Goal: Use online tool/utility: Utilize a website feature to perform a specific function

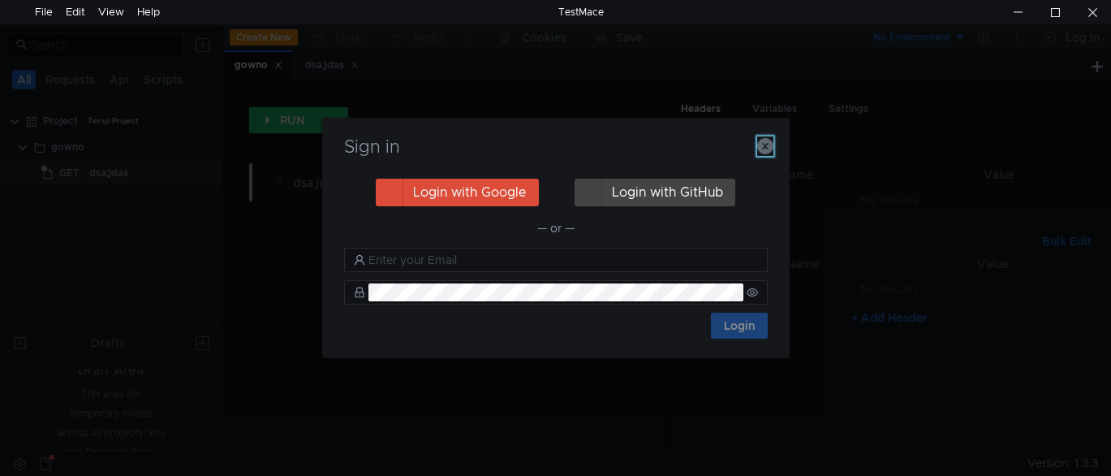
click at [767, 145] on icon "button" at bounding box center [765, 146] width 16 height 16
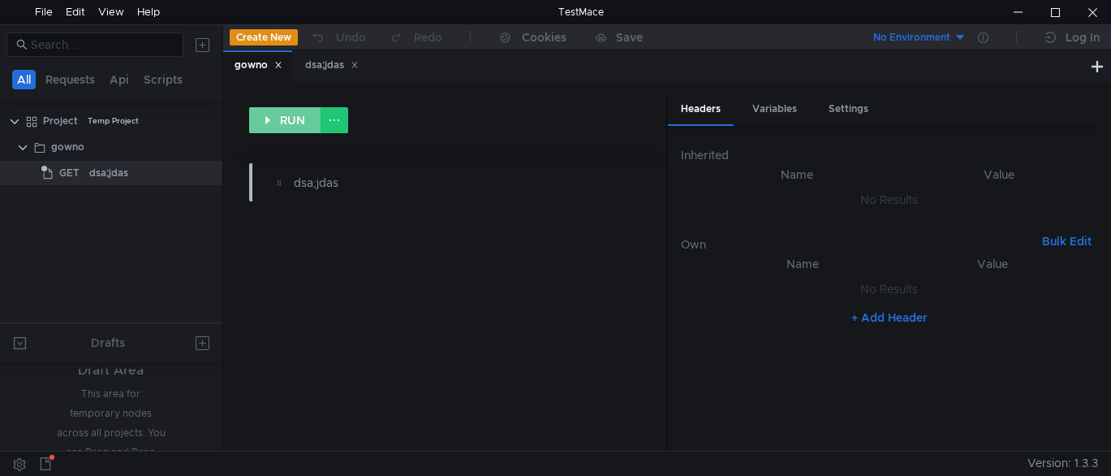
click at [288, 119] on button "RUN" at bounding box center [285, 120] width 72 height 26
click at [334, 191] on div "dsa;jdas" at bounding box center [424, 183] width 260 height 18
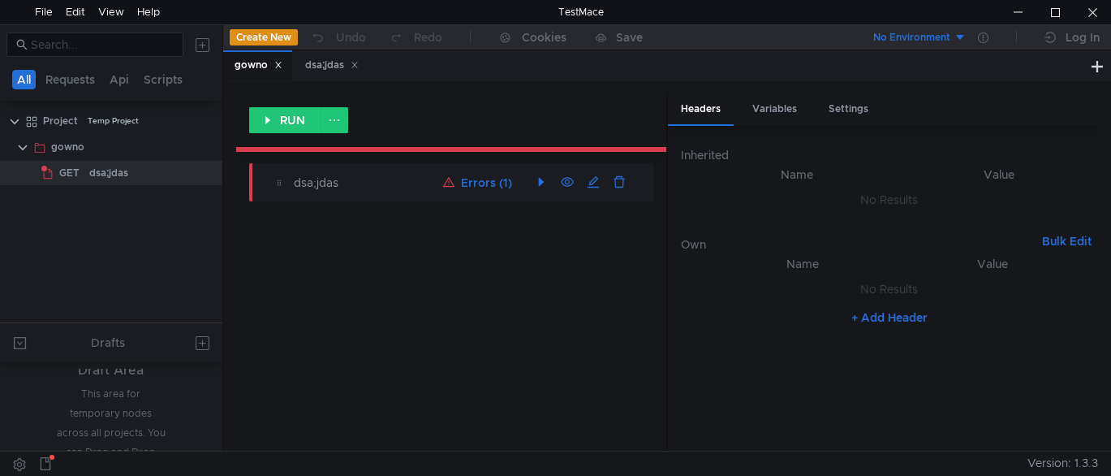
click at [477, 187] on button "Errors (1)" at bounding box center [478, 182] width 82 height 19
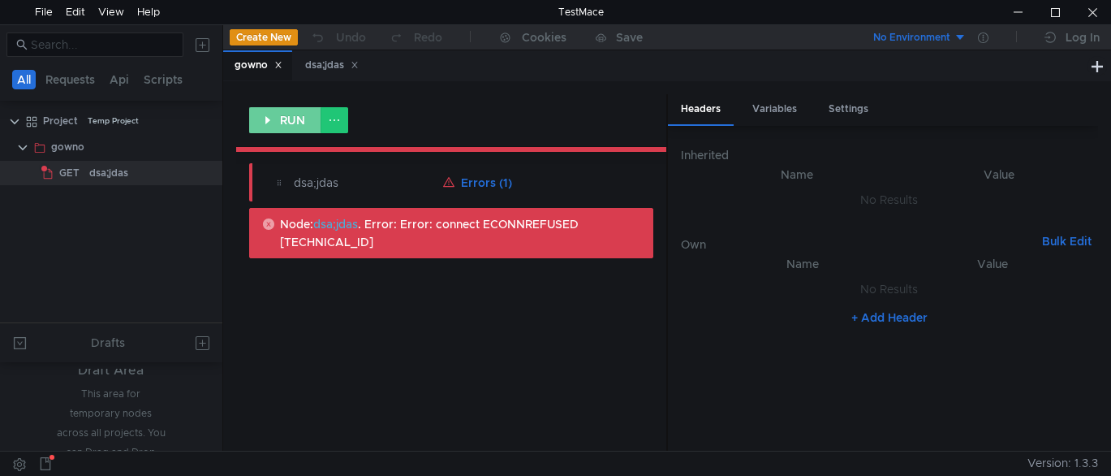
click at [290, 121] on button "RUN" at bounding box center [285, 120] width 72 height 26
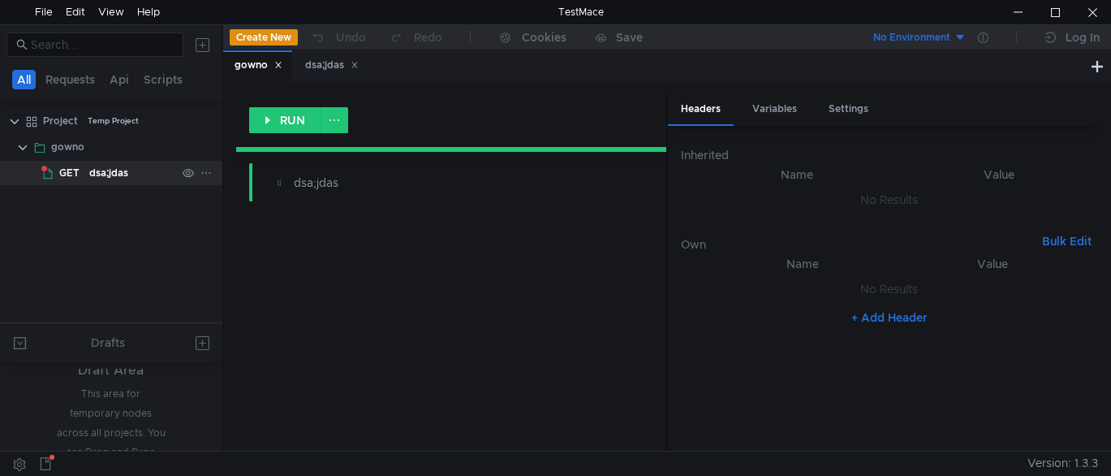
click at [89, 174] on div "dsa;jdas" at bounding box center [108, 173] width 39 height 24
click at [71, 173] on span "GET" at bounding box center [69, 173] width 20 height 24
click at [76, 143] on div "gowno" at bounding box center [67, 147] width 33 height 24
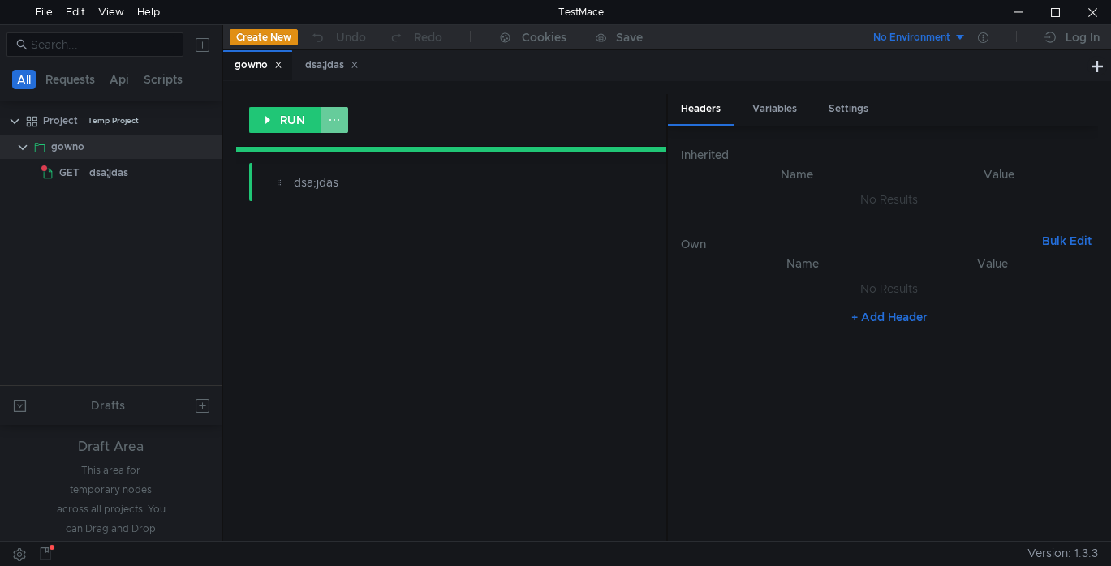
click at [338, 126] on button at bounding box center [335, 120] width 28 height 26
click at [370, 114] on div at bounding box center [555, 283] width 1111 height 566
click at [63, 166] on span "GET" at bounding box center [69, 173] width 20 height 24
click at [206, 172] on icon at bounding box center [205, 173] width 8 height 2
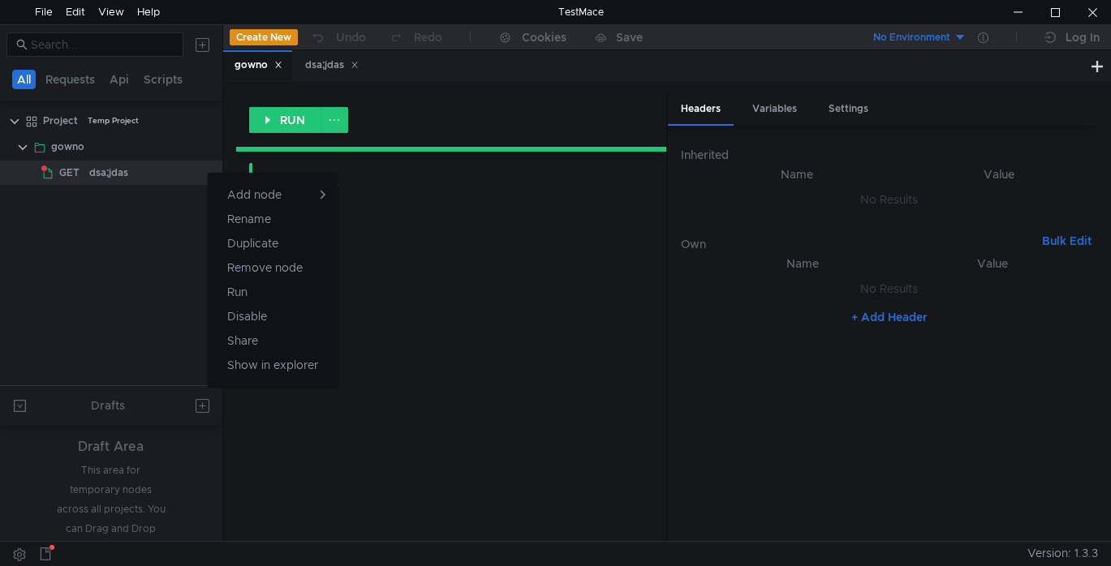
click at [463, 263] on div at bounding box center [555, 283] width 1111 height 566
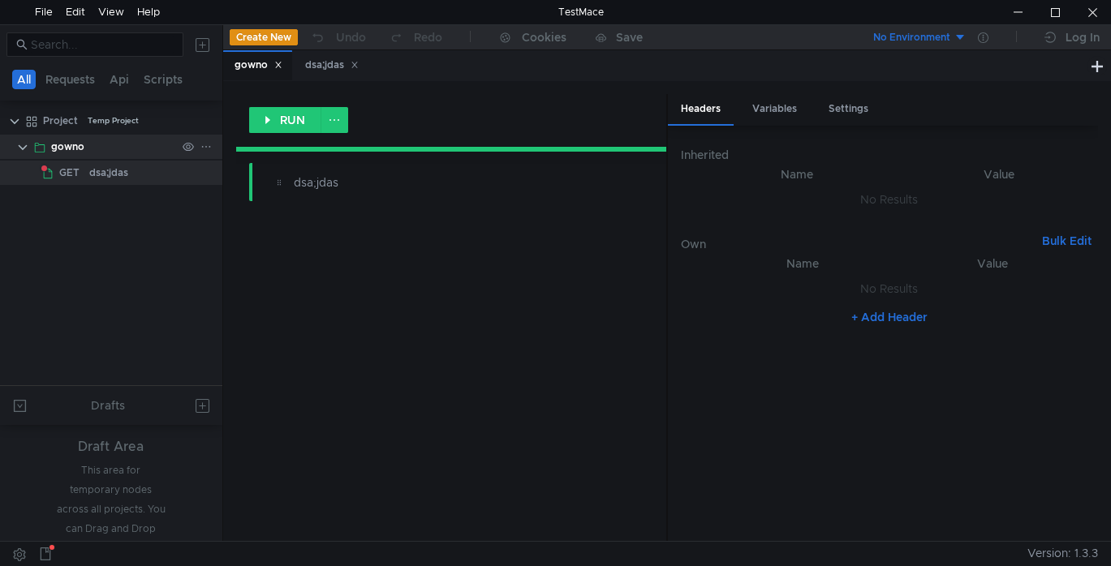
click at [53, 143] on div "gowno" at bounding box center [67, 147] width 33 height 24
drag, startPoint x: 78, startPoint y: 162, endPoint x: 40, endPoint y: 172, distance: 39.4
click at [31, 187] on div at bounding box center [111, 188] width 222 height 2
click at [52, 167] on clr-icon at bounding box center [47, 173] width 13 height 13
click at [329, 63] on div "dsa;jdas" at bounding box center [332, 65] width 54 height 17
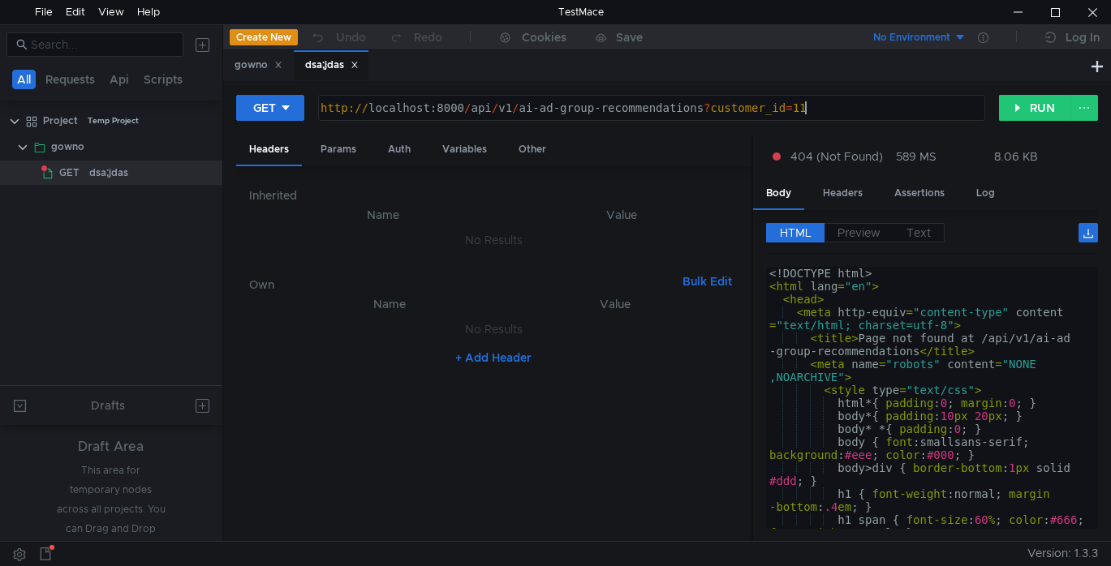
click at [829, 117] on div "http:// localhost:8000 / api / v1 / ai-ad-group-recommendations ? customer_id =…" at bounding box center [649, 120] width 665 height 39
click at [1032, 115] on button "RUN" at bounding box center [1035, 108] width 72 height 26
drag, startPoint x: 519, startPoint y: 111, endPoint x: 702, endPoint y: 115, distance: 183.4
click at [702, 115] on div "http:// localhost:8000 / api / v1 / ai-ad-group-recommendations ? customer_id =…" at bounding box center [649, 120] width 665 height 39
paste textarea "quick-win"
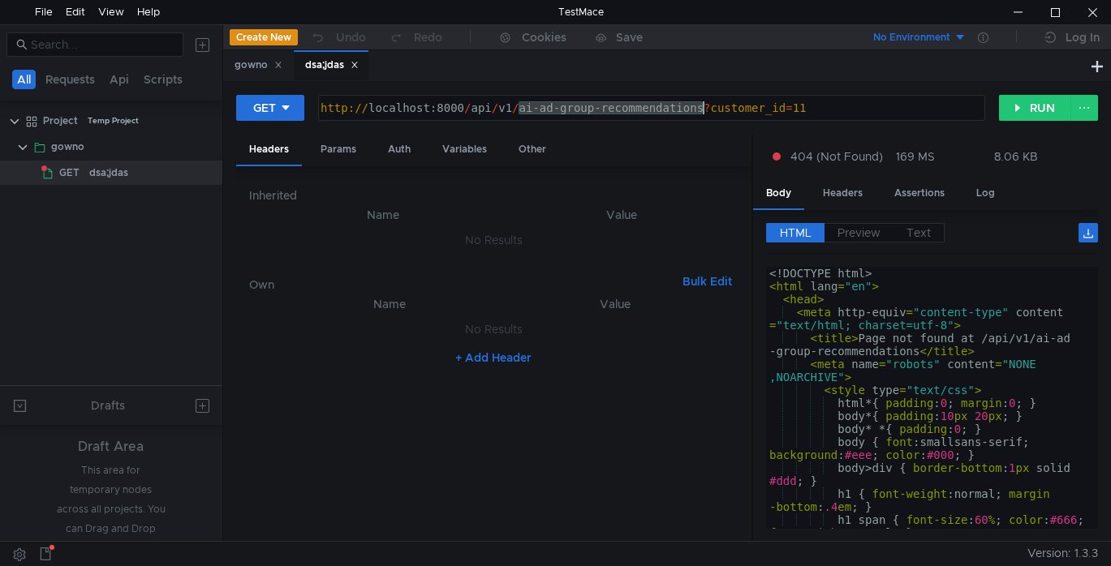
type textarea "[URL]"
click at [1018, 113] on button "RUN" at bounding box center [1035, 108] width 72 height 26
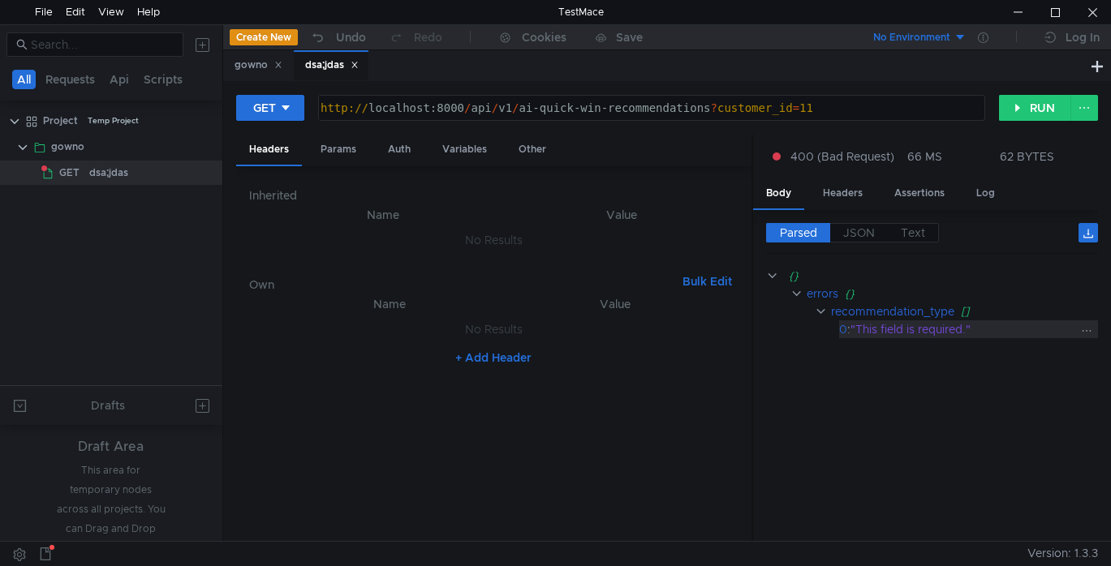
click at [840, 328] on div "0" at bounding box center [843, 330] width 8 height 18
click at [818, 310] on clr-icon at bounding box center [821, 311] width 12 height 13
click at [825, 311] on clr-icon at bounding box center [821, 311] width 12 height 13
drag, startPoint x: 911, startPoint y: 333, endPoint x: 812, endPoint y: 328, distance: 98.3
click at [812, 328] on app-tour-anchor "0 : "This field is required."" at bounding box center [932, 330] width 332 height 18
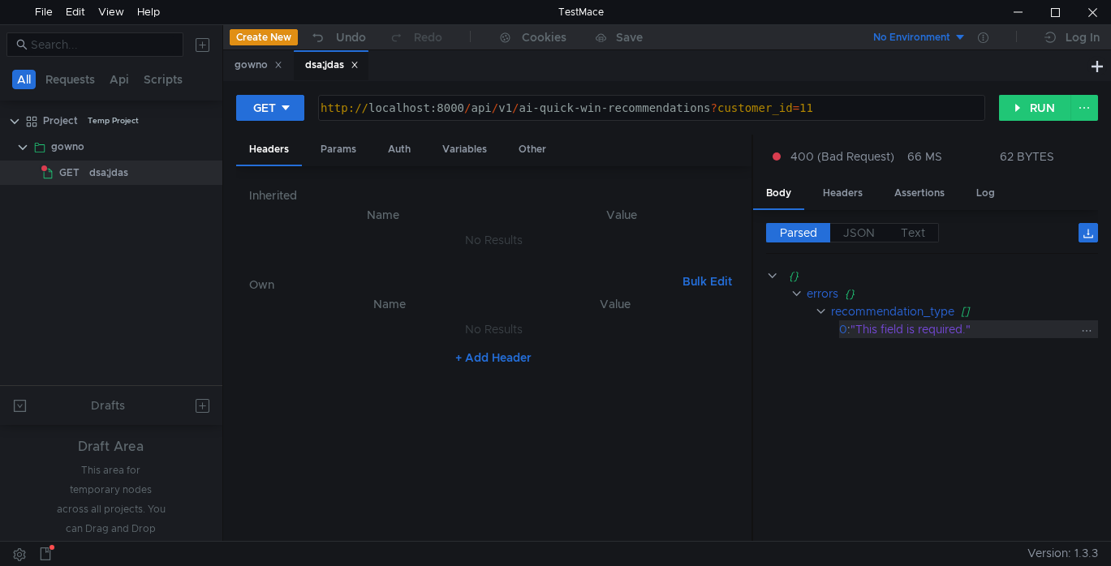
click at [930, 325] on div ""This field is required."" at bounding box center [963, 330] width 226 height 18
click at [348, 146] on div "Params" at bounding box center [339, 150] width 62 height 30
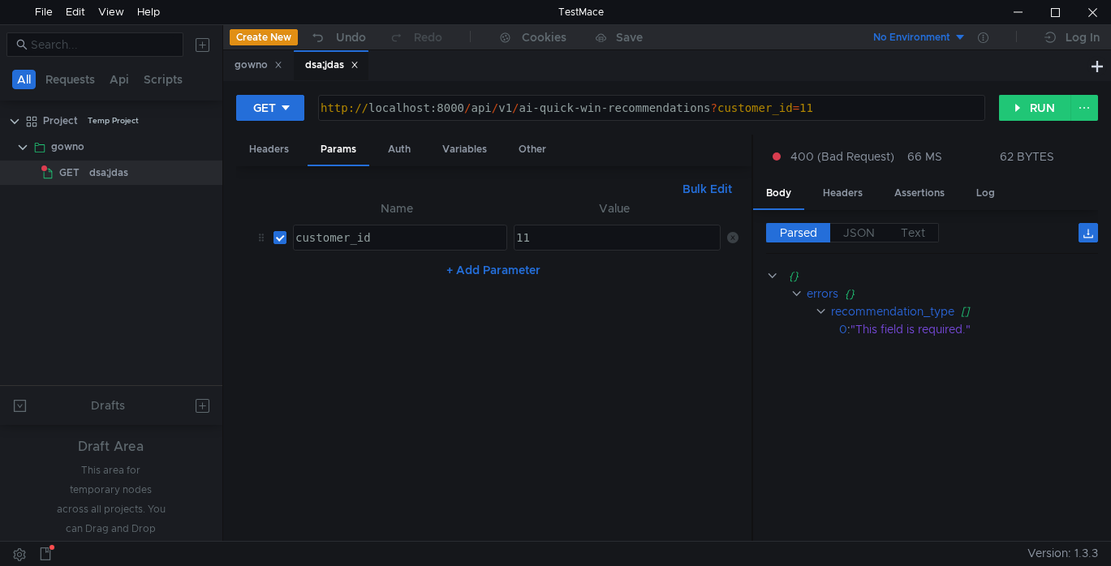
click at [480, 268] on button "+ Add Parameter" at bounding box center [493, 269] width 107 height 19
click at [402, 278] on div at bounding box center [398, 289] width 213 height 39
paste textarea "task_type"
type textarea "task_type"
click at [633, 272] on div at bounding box center [617, 289] width 208 height 39
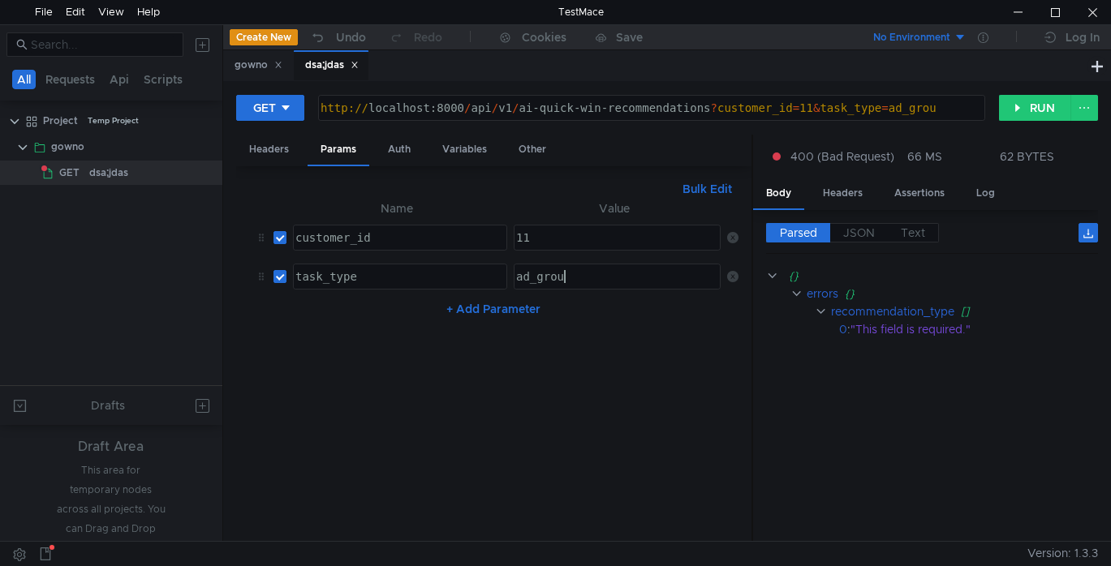
scroll to position [0, 3]
type textarea "ad_group"
click at [670, 394] on nz-table "Name Value customer_id הההההההההההההההההההההההההההההההההההההההההההההההההההההההה…" at bounding box center [494, 364] width 490 height 330
click at [1024, 114] on button "RUN" at bounding box center [1035, 108] width 72 height 26
click at [413, 281] on div "task_type" at bounding box center [398, 289] width 213 height 39
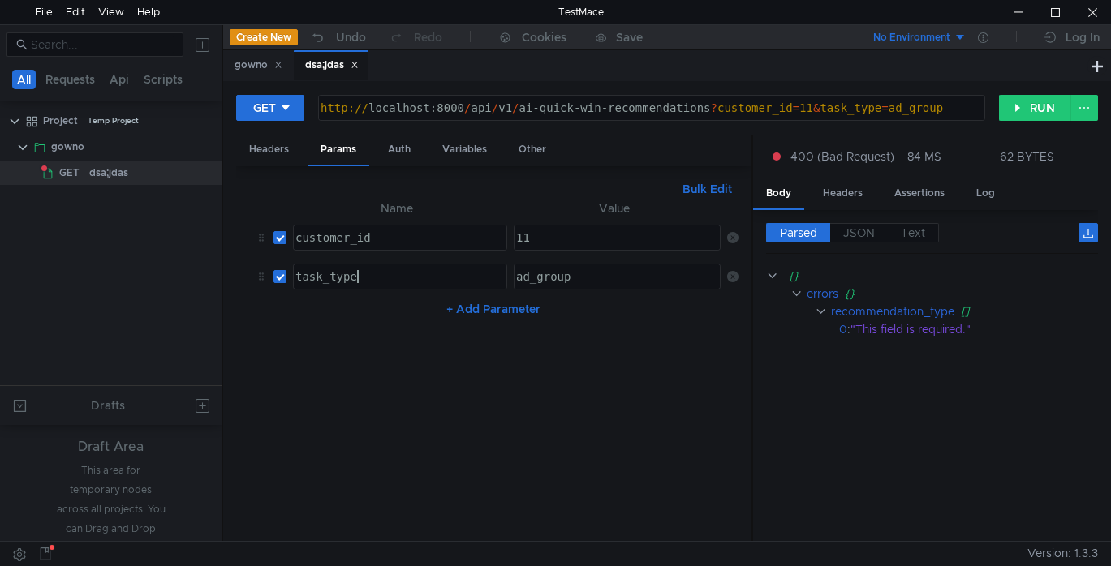
click at [579, 286] on div "ad_group" at bounding box center [617, 289] width 208 height 39
click at [612, 284] on div "ad_group" at bounding box center [617, 277] width 205 height 24
drag, startPoint x: 428, startPoint y: 273, endPoint x: 252, endPoint y: 279, distance: 177.0
click at [252, 279] on tr "task_type task_type ההההההההההההההההההההההההההההההההההההההההההההההההההההההההההה…" at bounding box center [494, 276] width 490 height 39
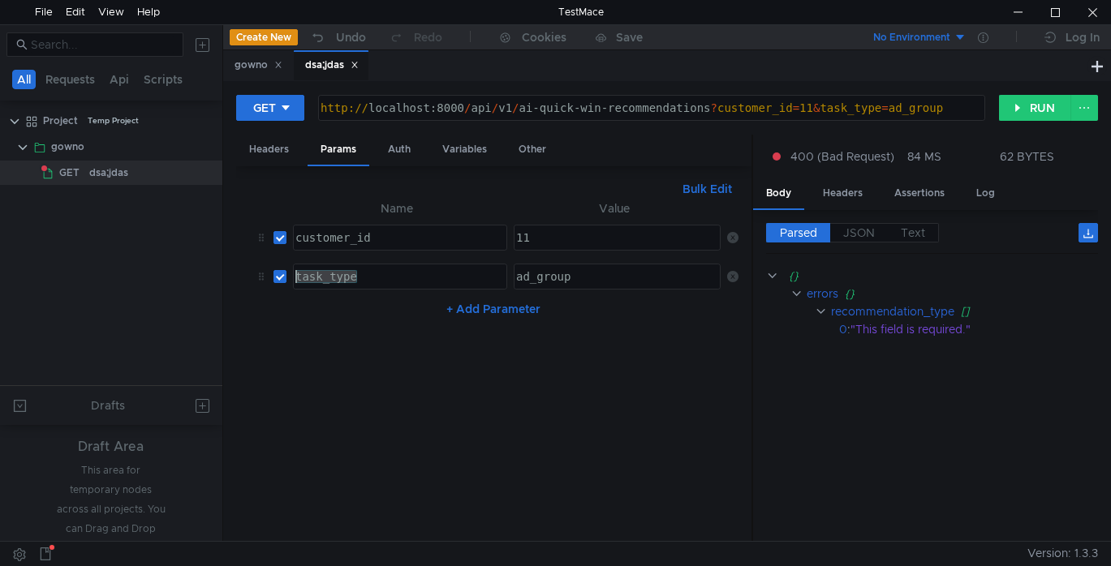
paste textarea "&recommendation_type=ad_group"
drag, startPoint x: 432, startPoint y: 275, endPoint x: 545, endPoint y: 272, distance: 113.7
click at [545, 272] on tr "&recommendation_type=ad_group &recommendation_type=ad_group ההההההההההההההההההה…" at bounding box center [494, 276] width 490 height 39
click at [1012, 101] on button "RUN" at bounding box center [1035, 108] width 72 height 26
click at [429, 351] on nz-table "Name Value customer_id הההההההההההההההההההההההההההההההההההההההההההההההההההההההה…" at bounding box center [494, 364] width 490 height 330
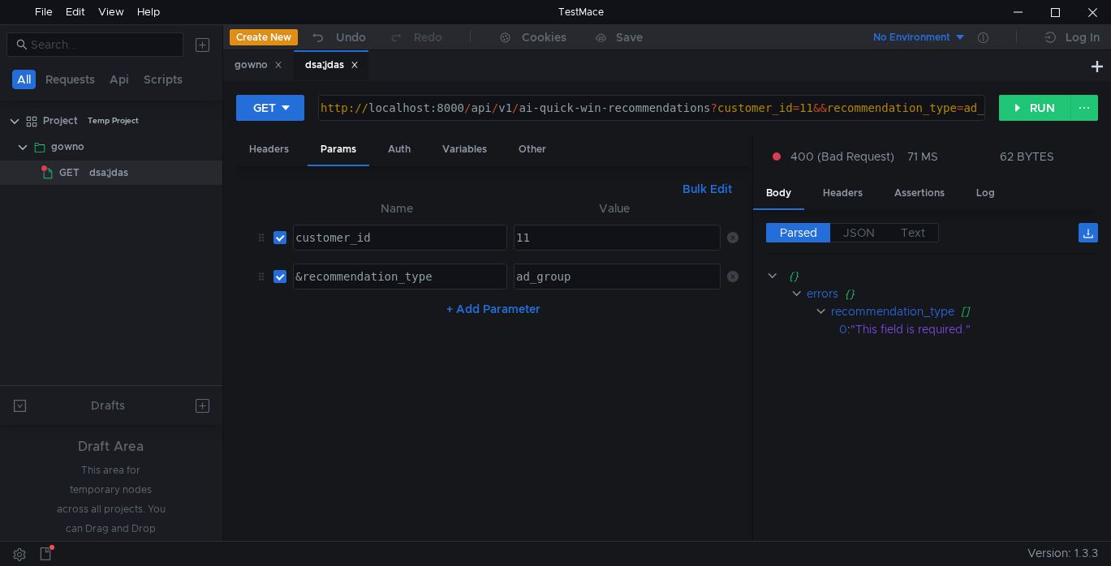
click at [403, 168] on div "Bulk Edit XXXXXXXXXXXXXXXXXXXXXXXXXXXXXXXXXXXXXXXXXXXXXXXXXXXXXXXXXXXXXXXXXXXXX…" at bounding box center [494, 354] width 516 height 376
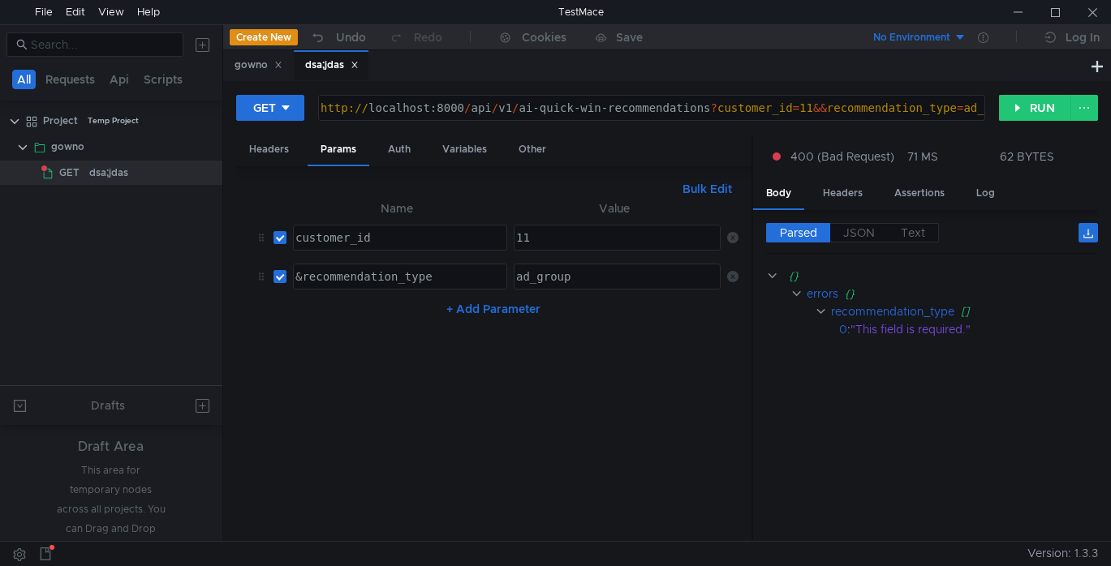
click at [441, 278] on div "&recommendation_type" at bounding box center [398, 289] width 213 height 39
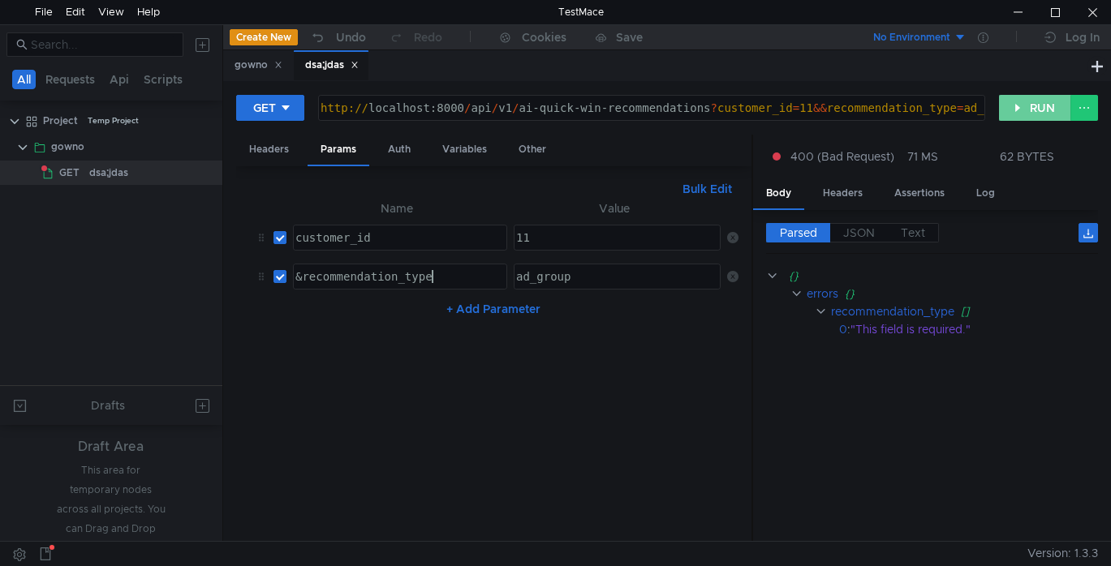
click at [1026, 106] on button "RUN" at bounding box center [1035, 108] width 72 height 26
click at [1027, 106] on button "RUN" at bounding box center [1035, 108] width 72 height 26
click at [856, 230] on span "JSON" at bounding box center [859, 233] width 32 height 15
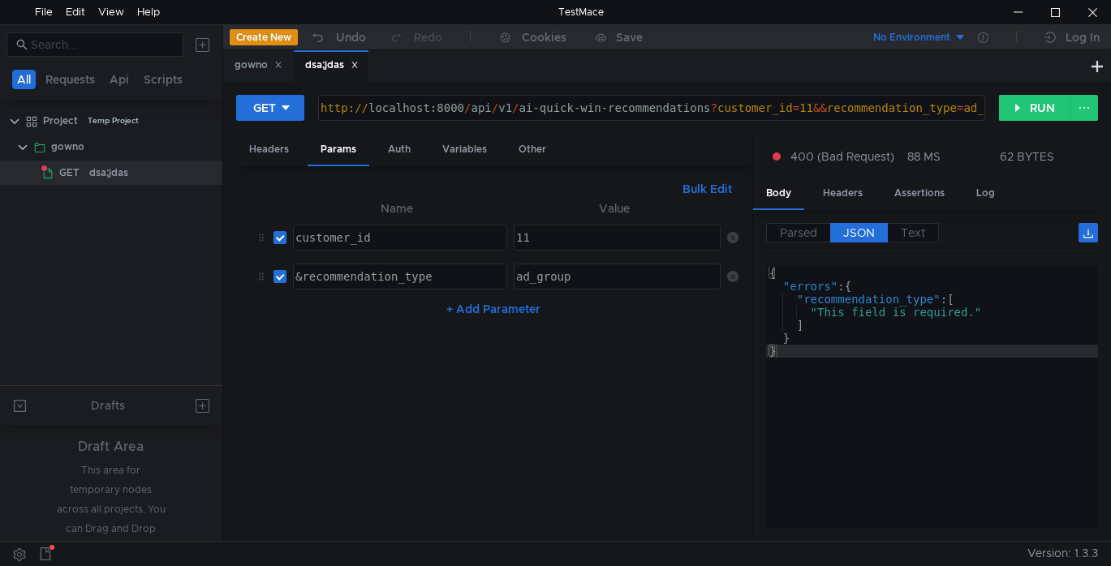
click at [394, 286] on div "&recommendation_type" at bounding box center [398, 289] width 213 height 39
click at [299, 286] on div "&recommendation_type" at bounding box center [398, 289] width 213 height 39
click at [302, 279] on div "&recommendation_type" at bounding box center [398, 289] width 213 height 39
type textarea "recommendation_type"
click at [1031, 101] on button "RUN" at bounding box center [1035, 108] width 72 height 26
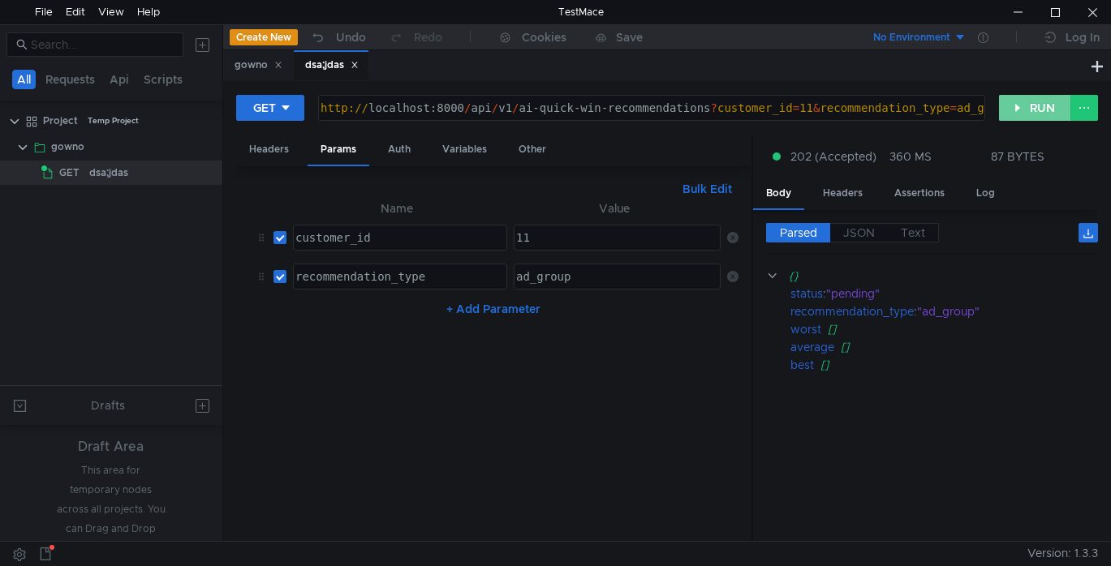
click at [1031, 101] on button "RUN" at bounding box center [1035, 108] width 72 height 26
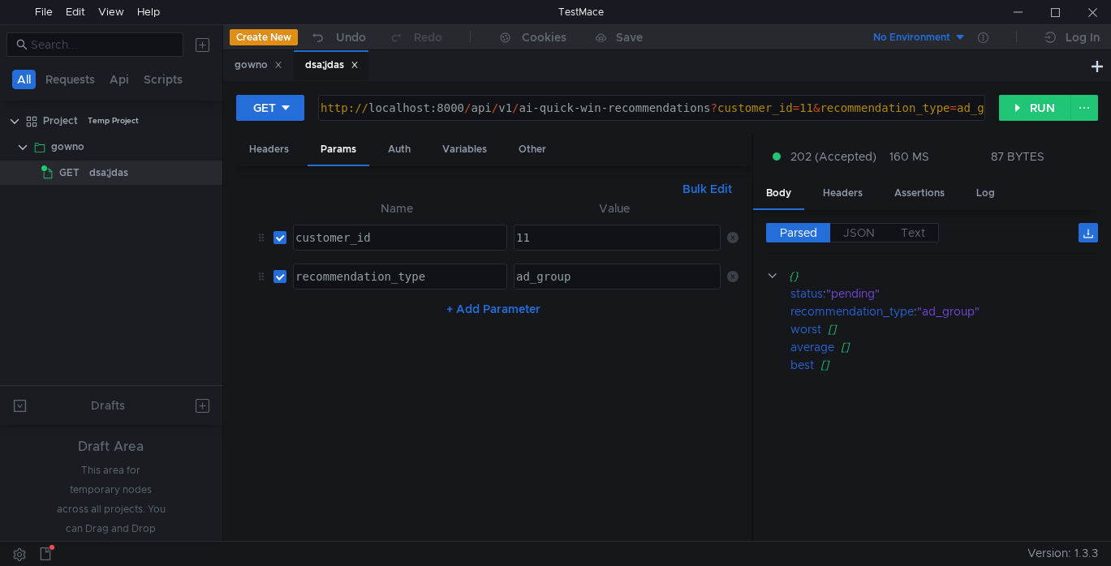
scroll to position [0, 3]
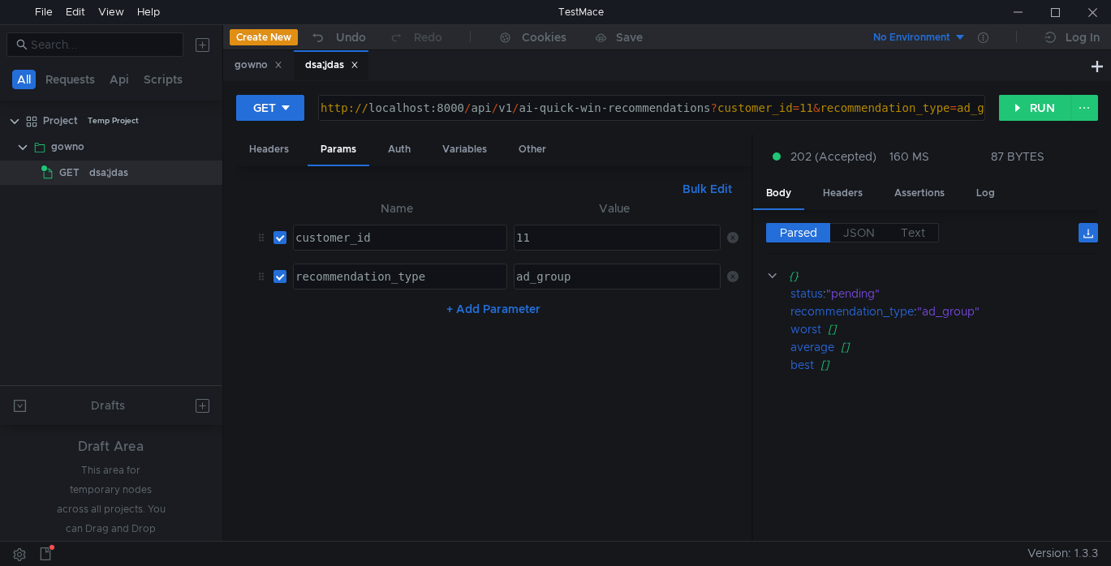
scroll to position [0, 3]
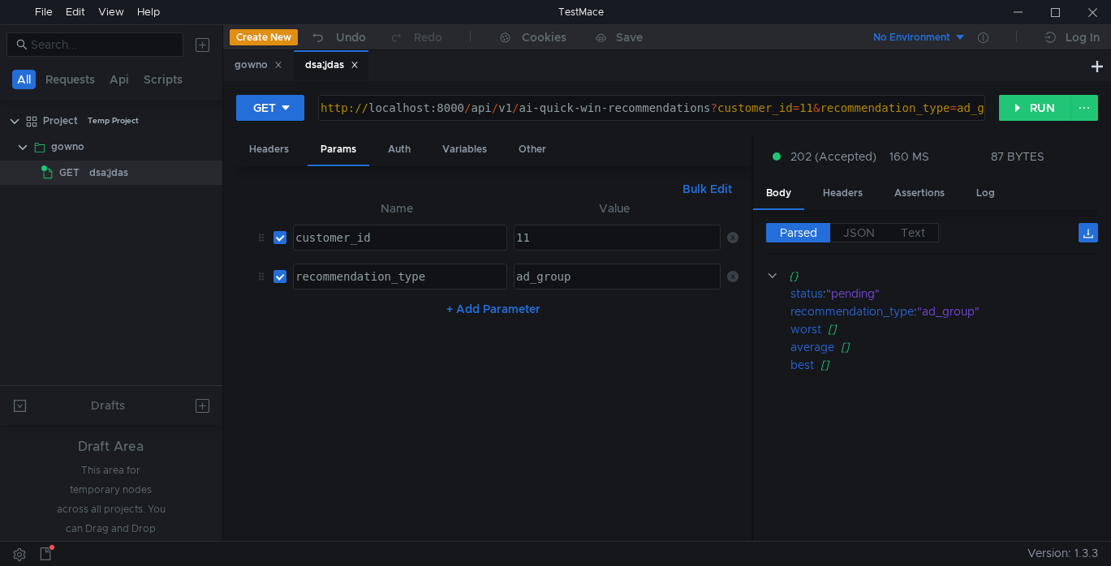
scroll to position [0, 3]
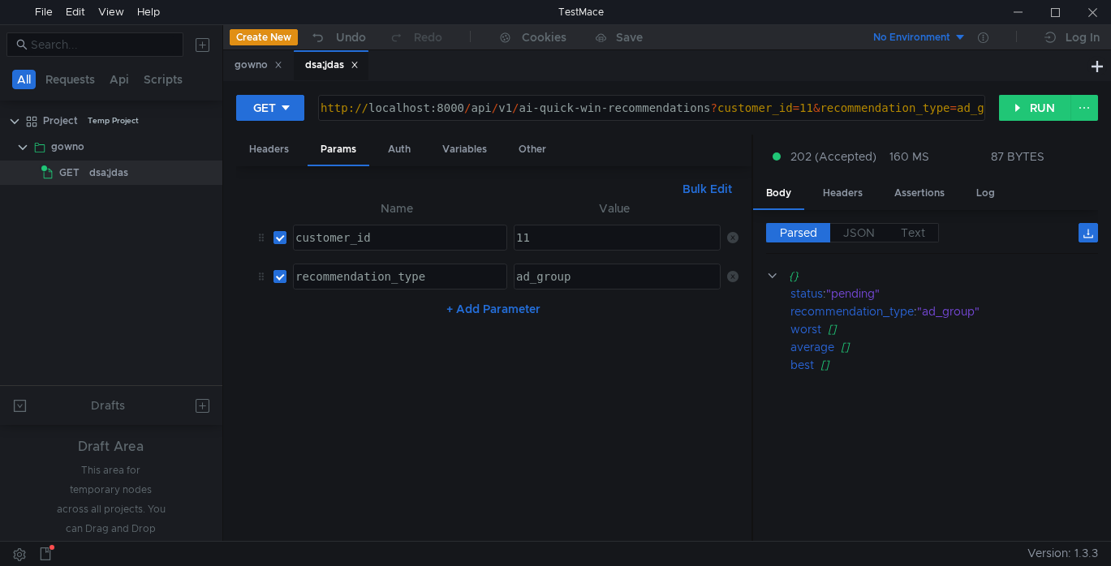
scroll to position [0, 3]
drag, startPoint x: 1098, startPoint y: 18, endPoint x: 1018, endPoint y: 9, distance: 80.0
click at [1098, 18] on div at bounding box center [1092, 12] width 37 height 24
